Goal: Task Accomplishment & Management: Manage account settings

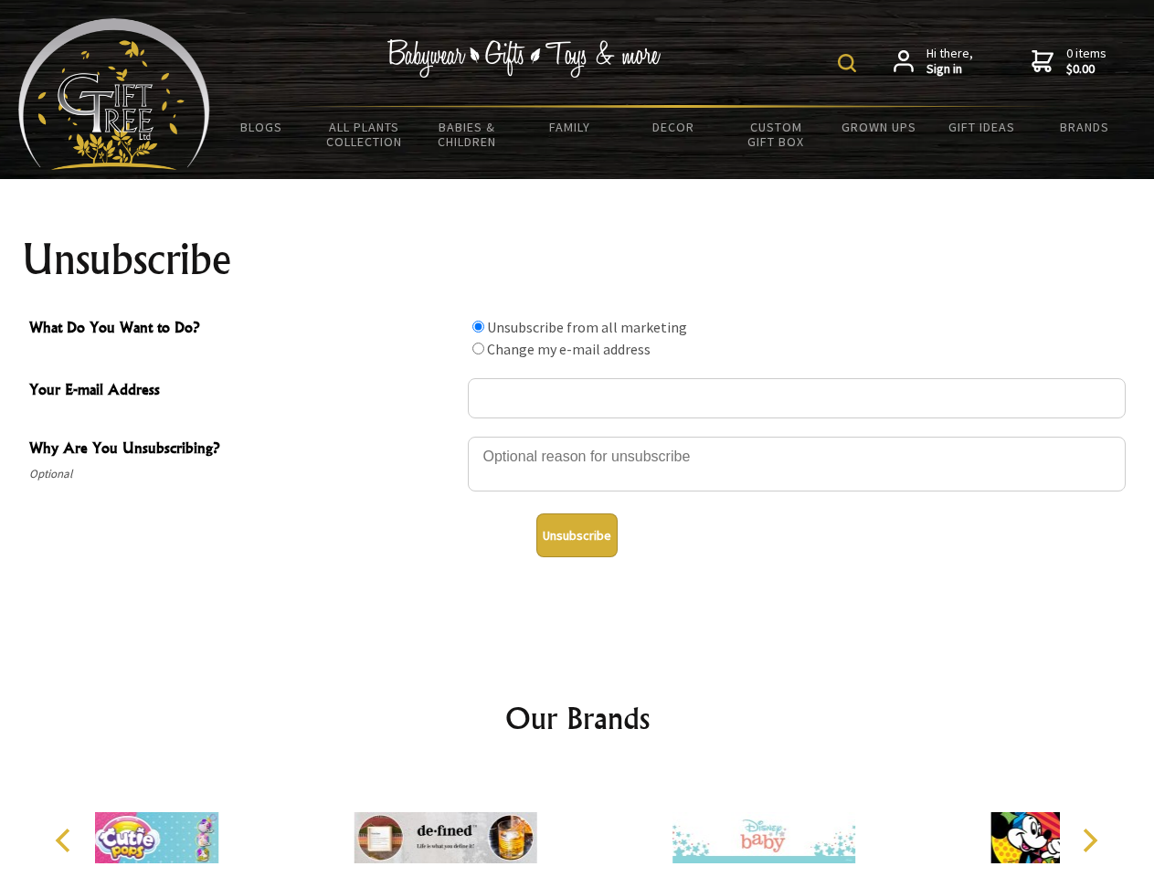
click at [850, 63] on img at bounding box center [847, 63] width 18 height 18
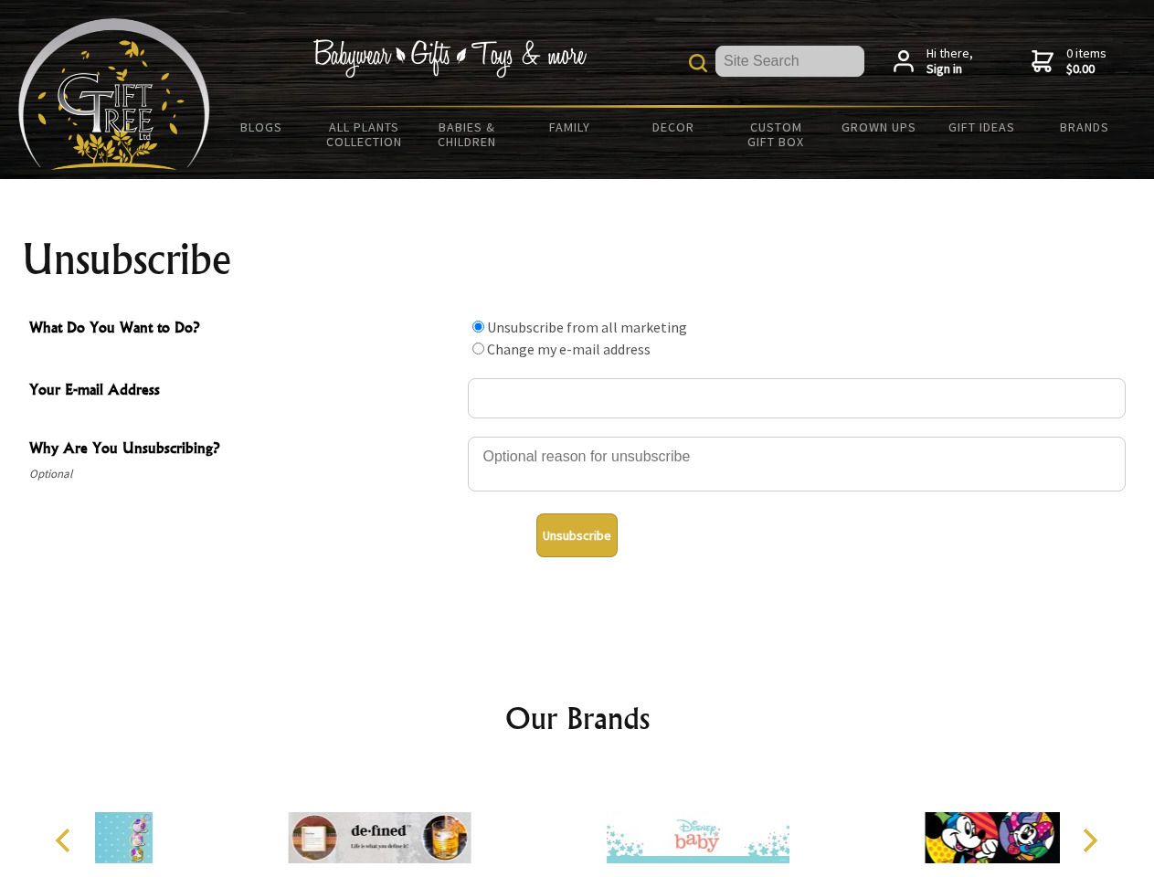
click at [577, 436] on div at bounding box center [797, 467] width 658 height 64
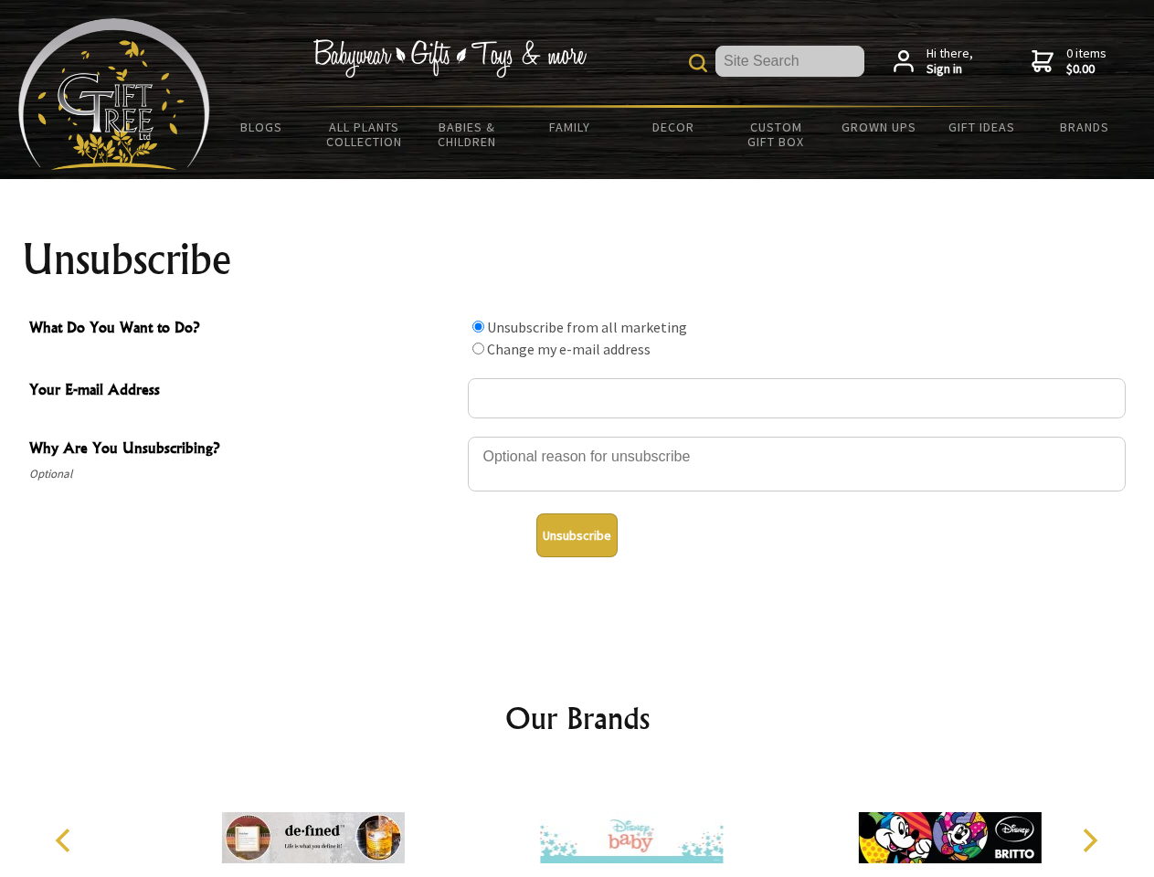
click at [478, 326] on input "What Do You Want to Do?" at bounding box center [478, 327] width 12 height 12
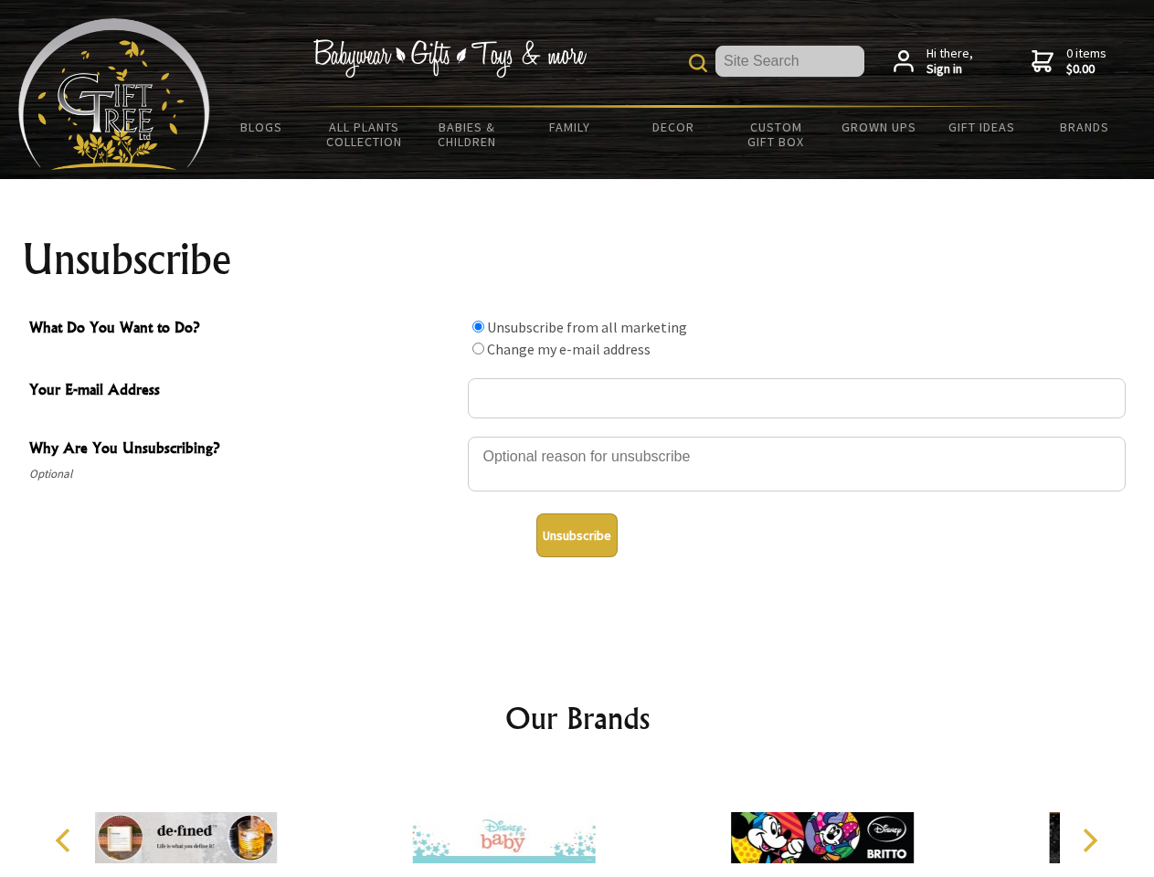
click at [478, 348] on input "What Do You Want to Do?" at bounding box center [478, 349] width 12 height 12
radio input "true"
click at [577, 535] on button "Unsubscribe" at bounding box center [576, 535] width 81 height 44
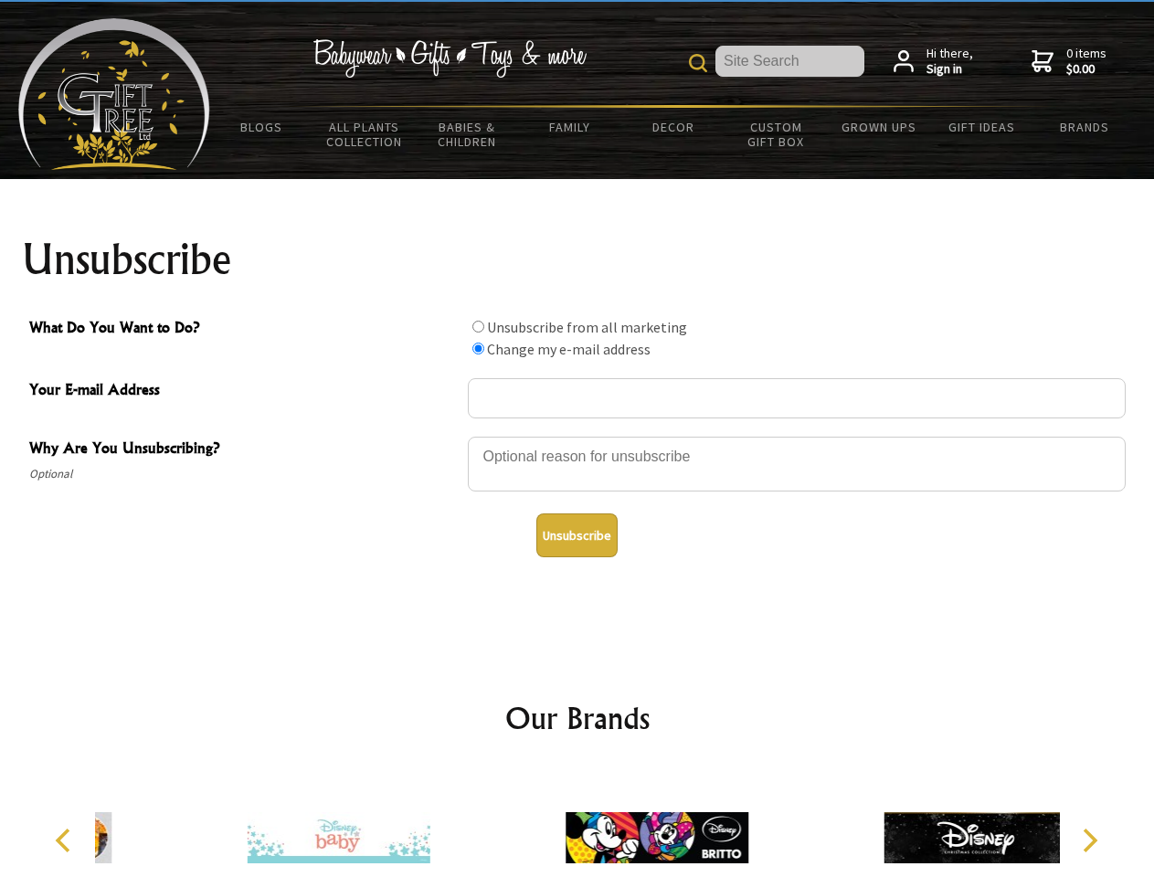
click at [577, 823] on img at bounding box center [657, 837] width 183 height 137
click at [66, 841] on icon "Previous" at bounding box center [65, 841] width 24 height 24
click at [1089, 841] on icon "Next" at bounding box center [1088, 841] width 24 height 24
